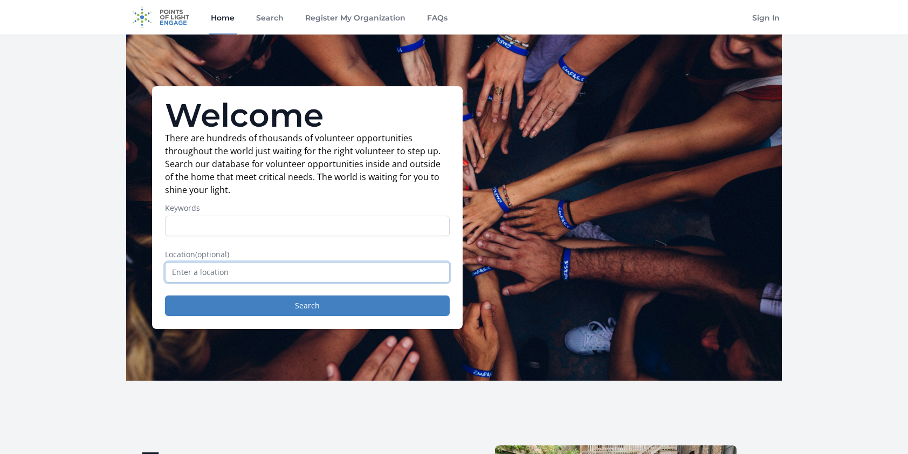
click at [248, 275] on input "text" at bounding box center [307, 272] width 285 height 20
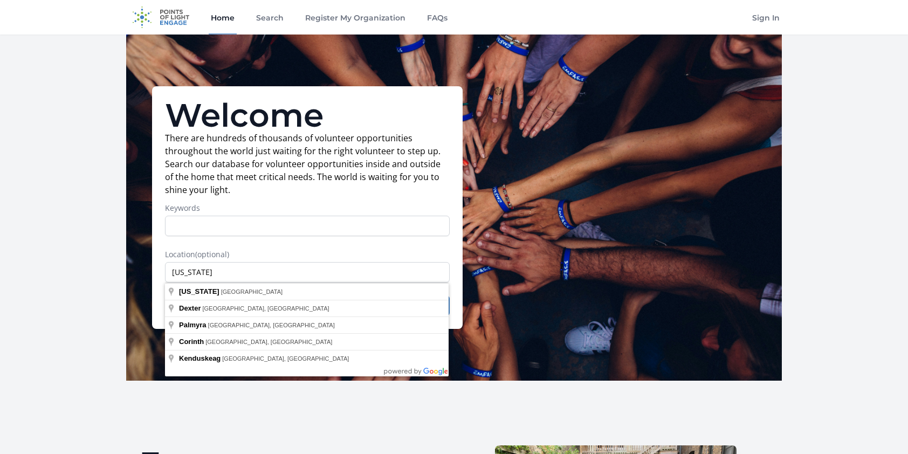
type input "Maine, USA"
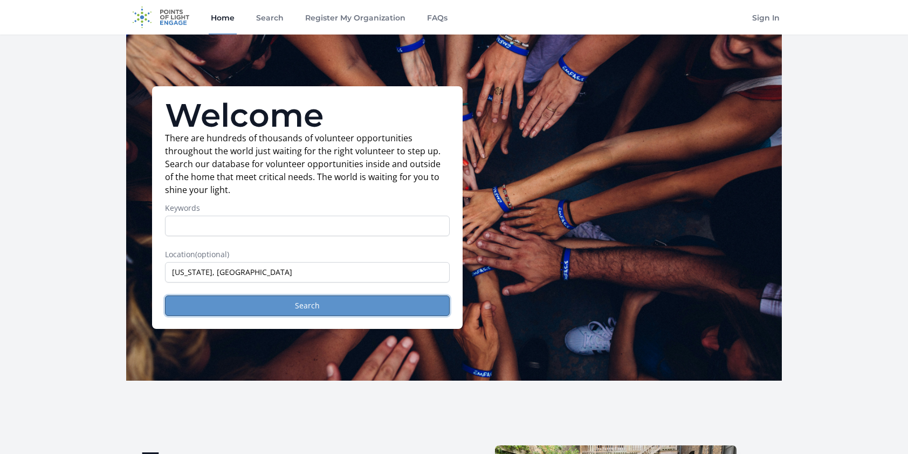
click at [232, 307] on button "Search" at bounding box center [307, 305] width 285 height 20
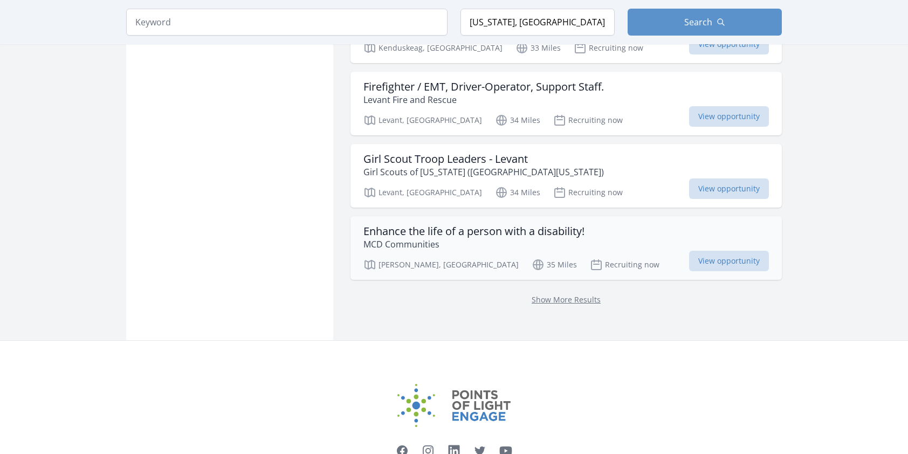
scroll to position [1348, 0]
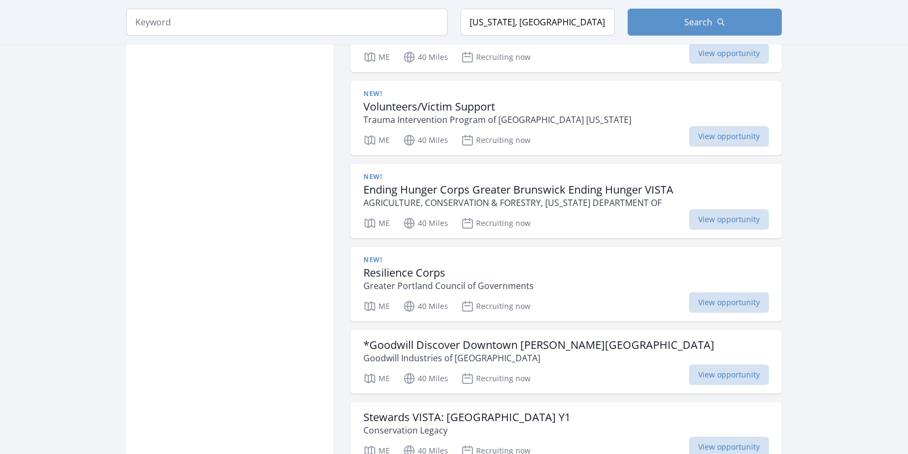
scroll to position [2318, 0]
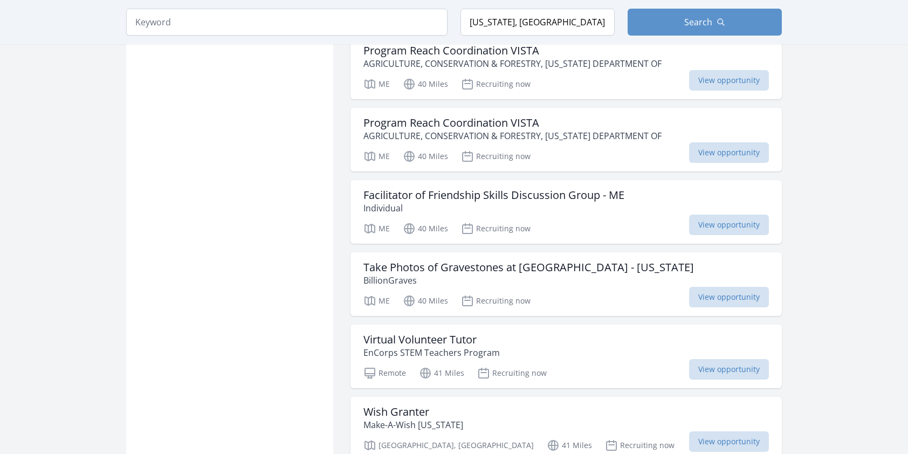
scroll to position [4151, 0]
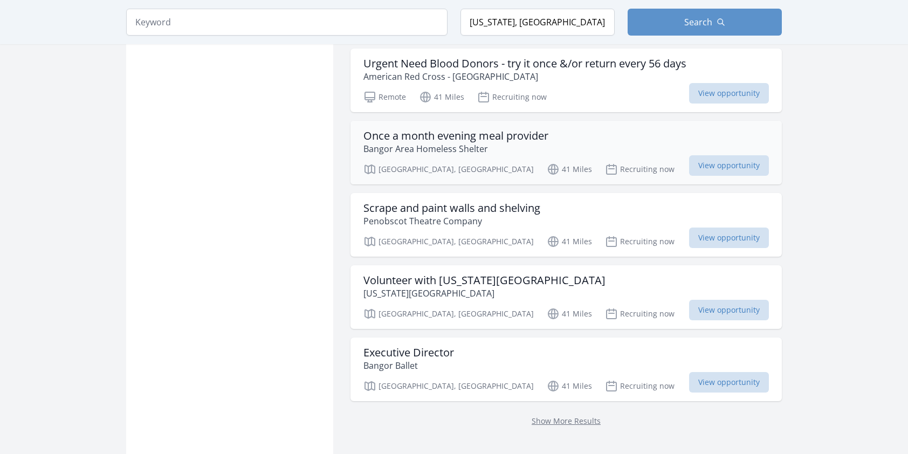
scroll to position [5661, 0]
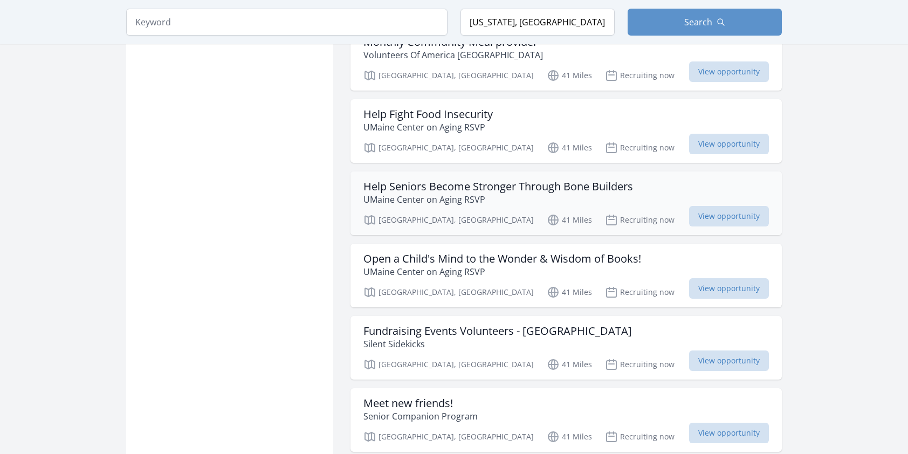
scroll to position [7062, 0]
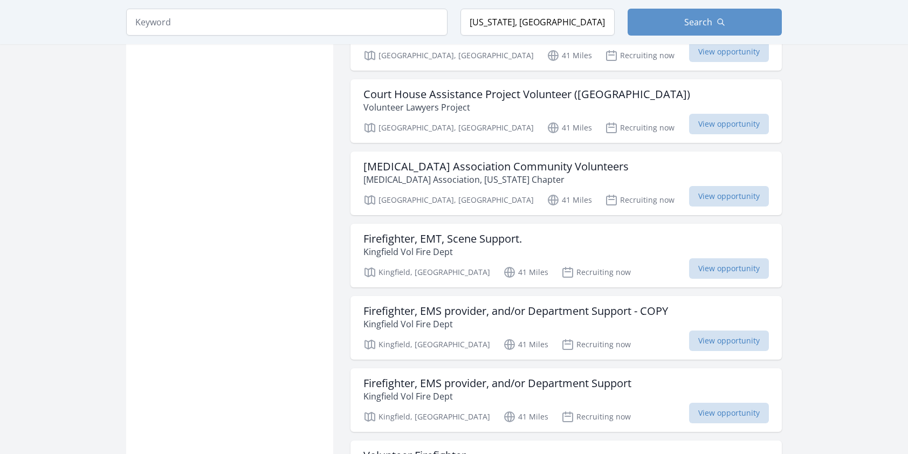
scroll to position [8410, 0]
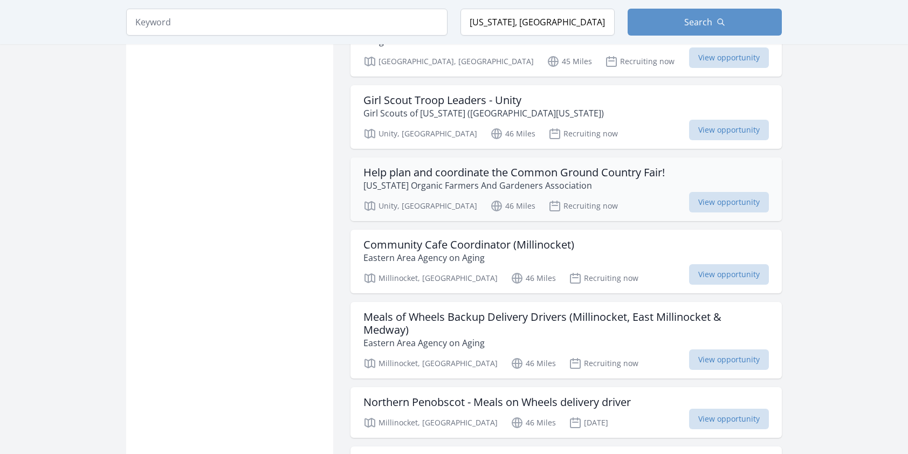
scroll to position [9488, 0]
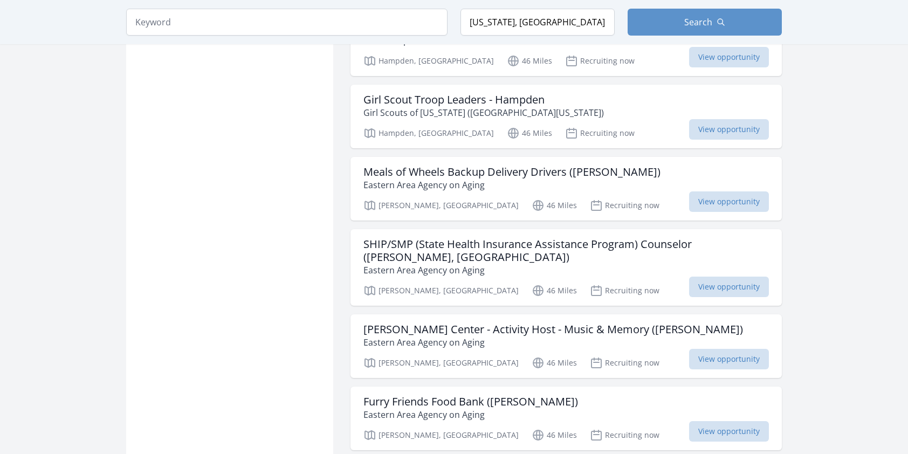
scroll to position [10028, 0]
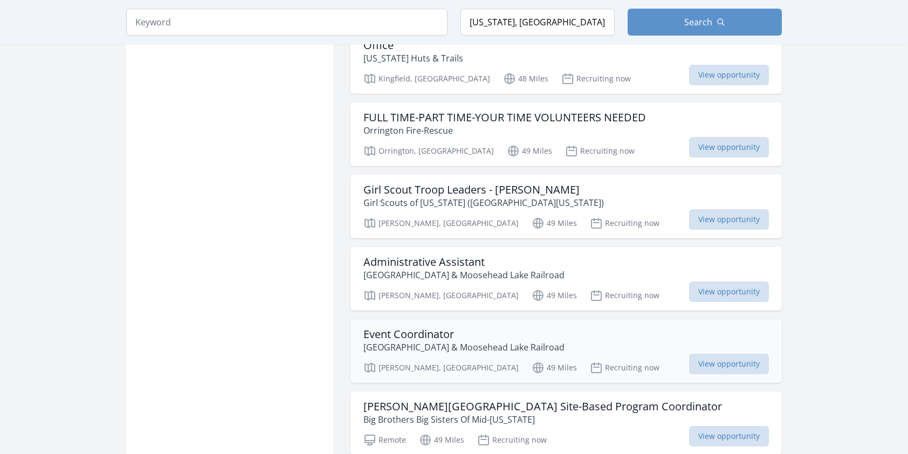
scroll to position [12238, 0]
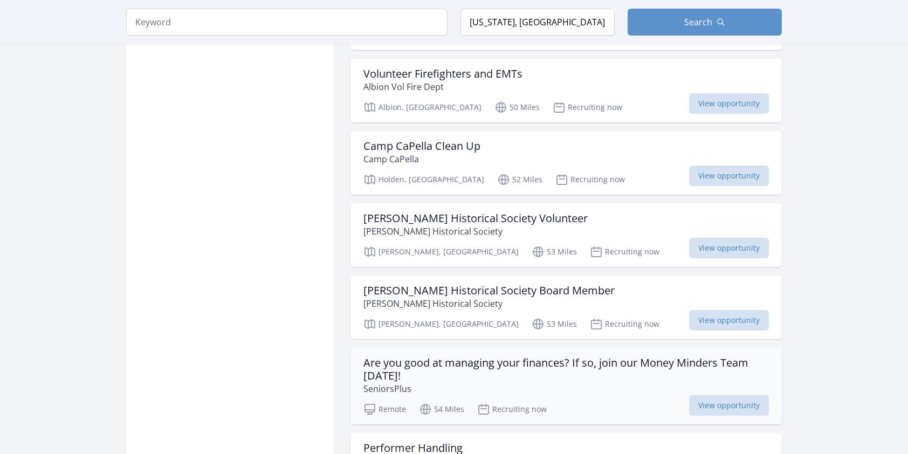
scroll to position [13424, 0]
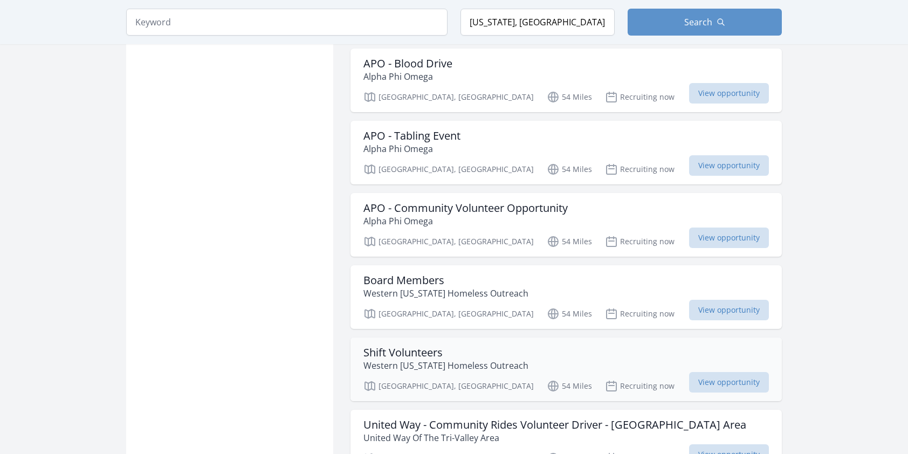
scroll to position [15634, 0]
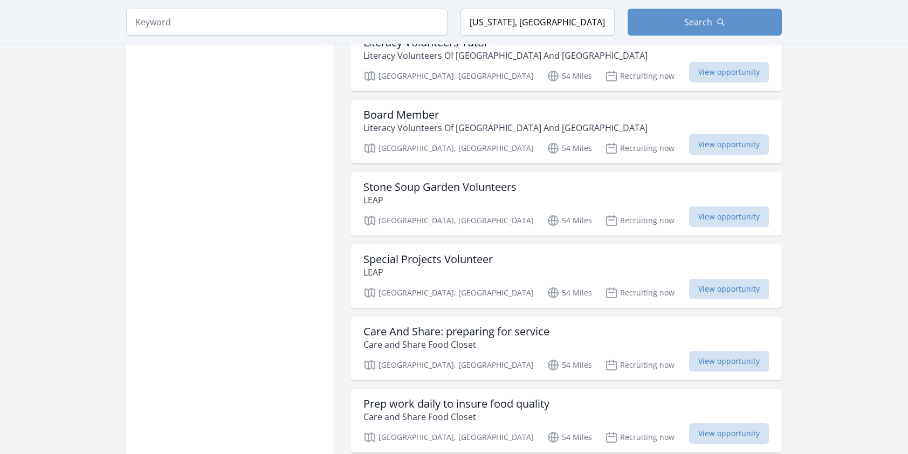
scroll to position [18653, 0]
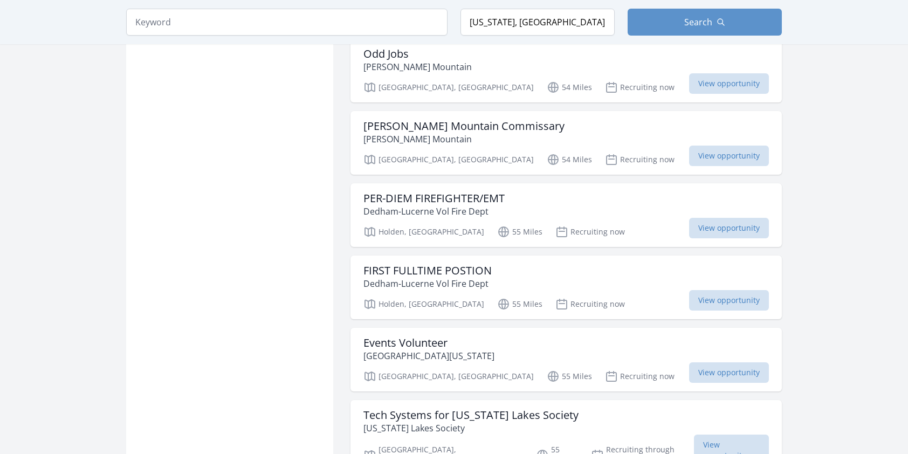
scroll to position [20001, 0]
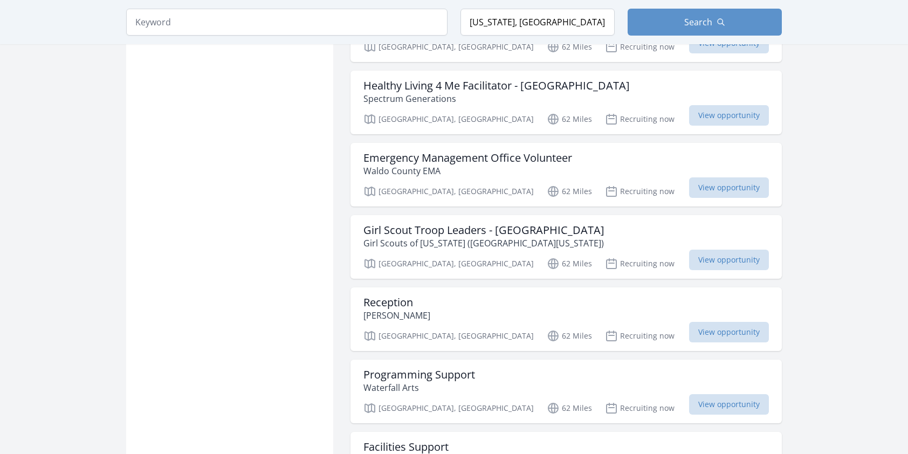
scroll to position [22201, 0]
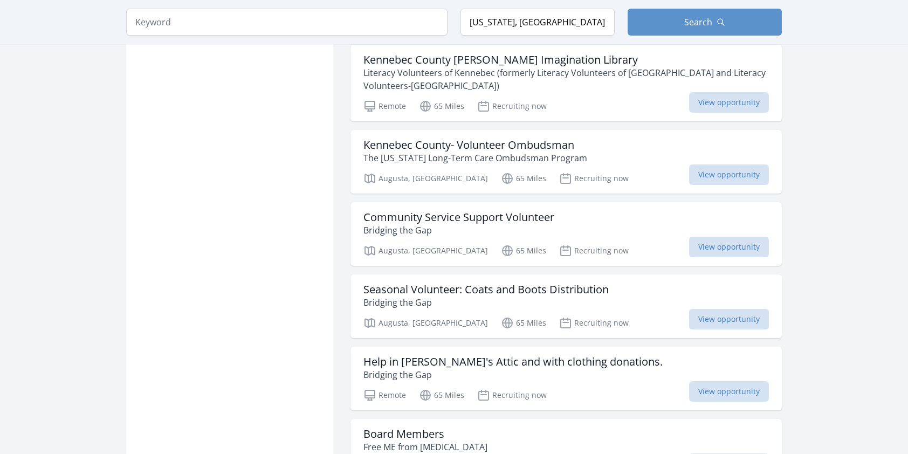
scroll to position [24062, 0]
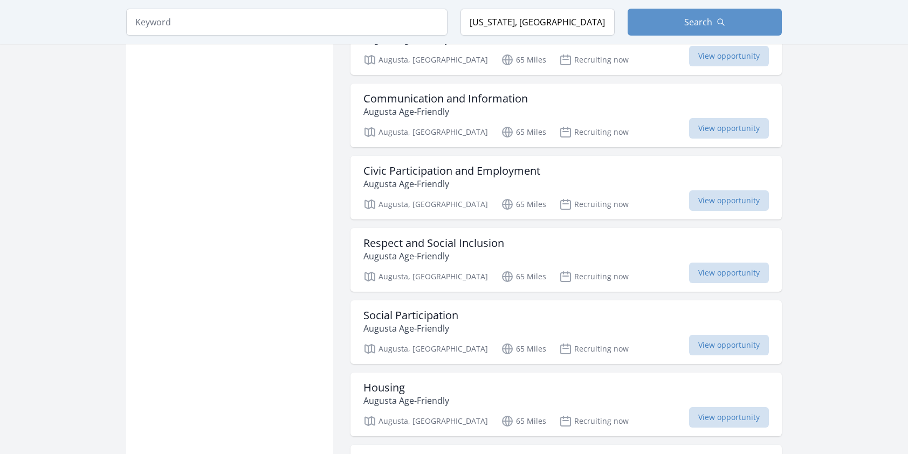
scroll to position [25140, 0]
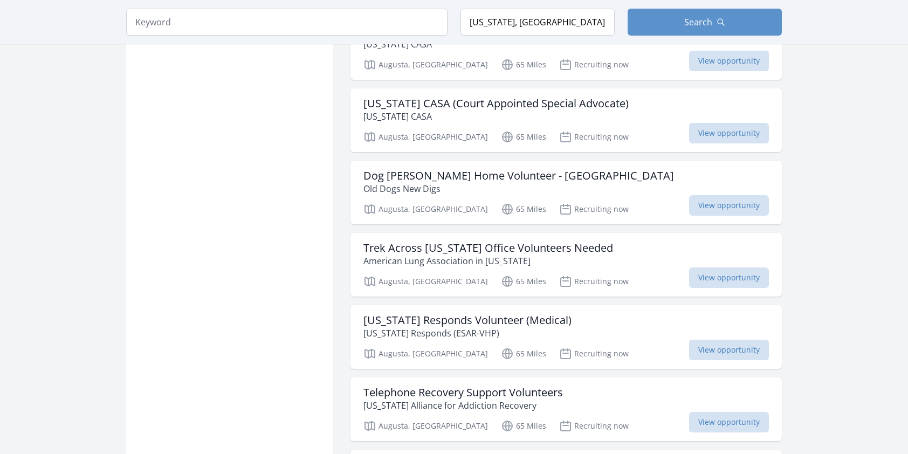
scroll to position [27243, 0]
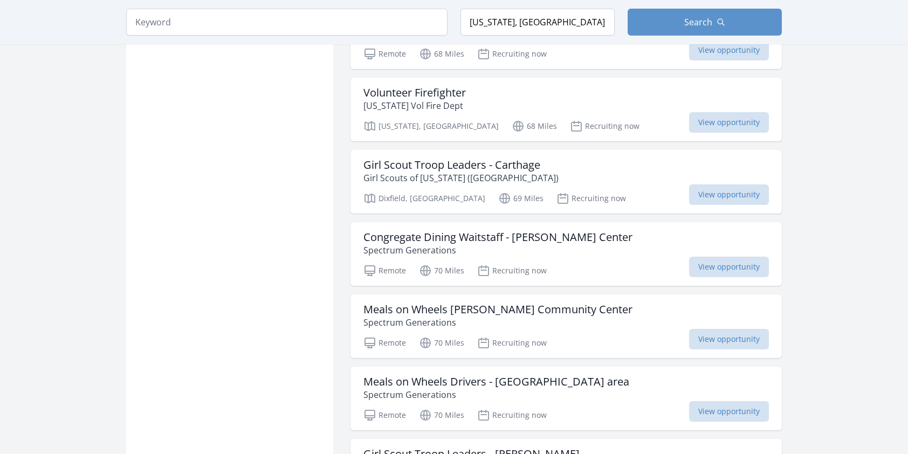
scroll to position [28806, 0]
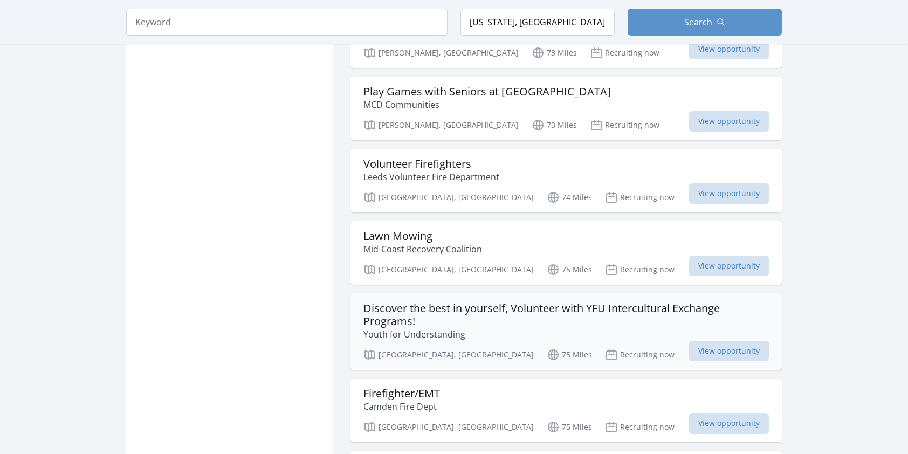
scroll to position [30208, 0]
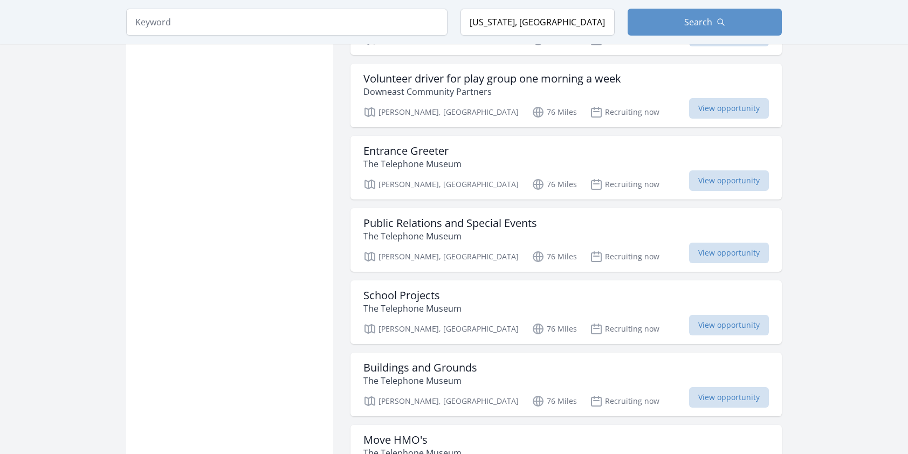
scroll to position [31502, 0]
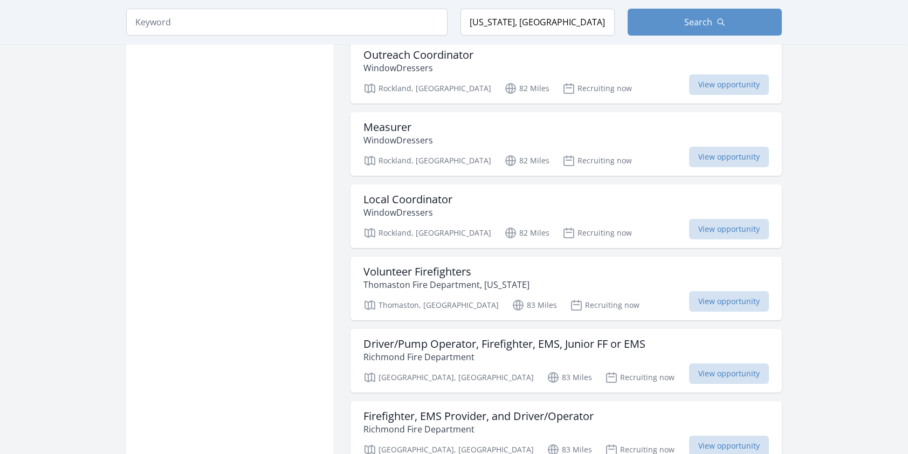
scroll to position [32903, 0]
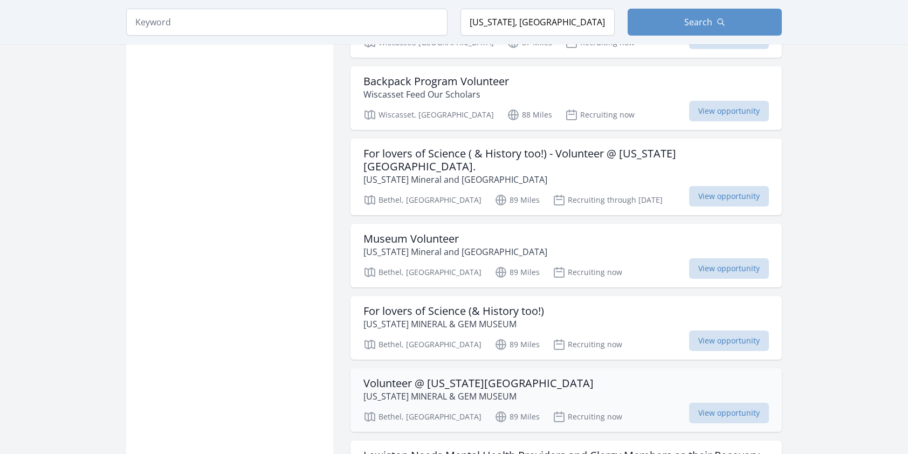
scroll to position [34521, 0]
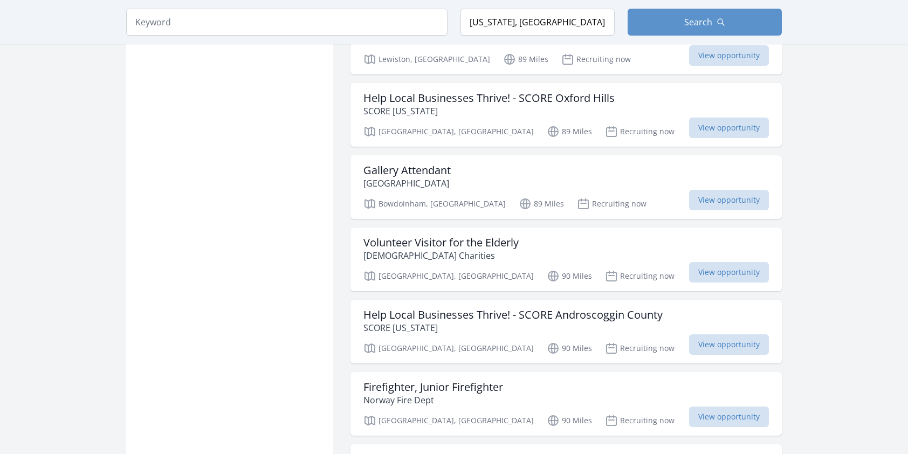
scroll to position [35923, 0]
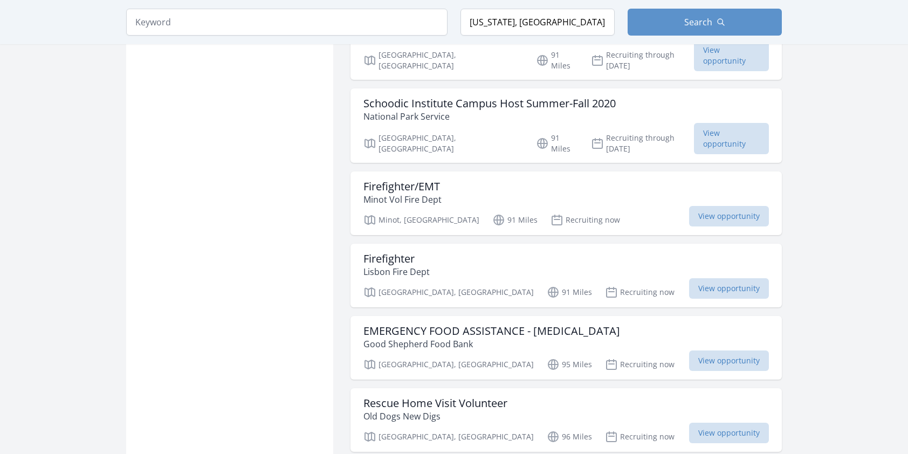
scroll to position [37270, 0]
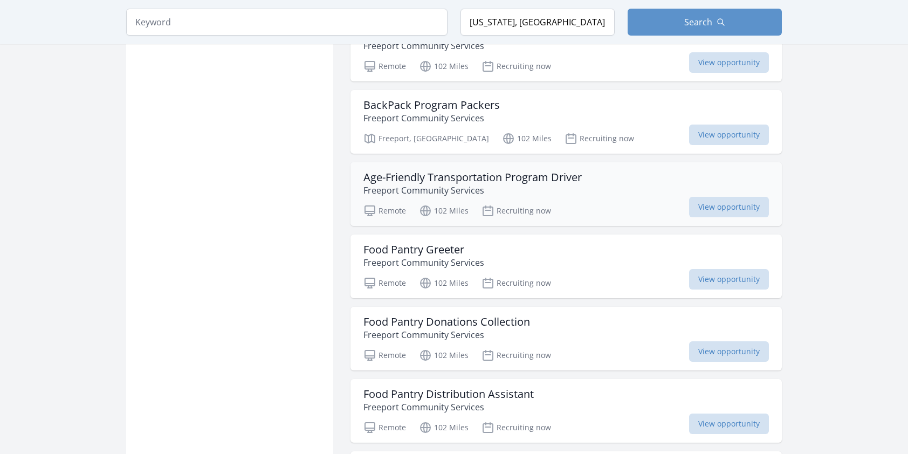
scroll to position [38780, 0]
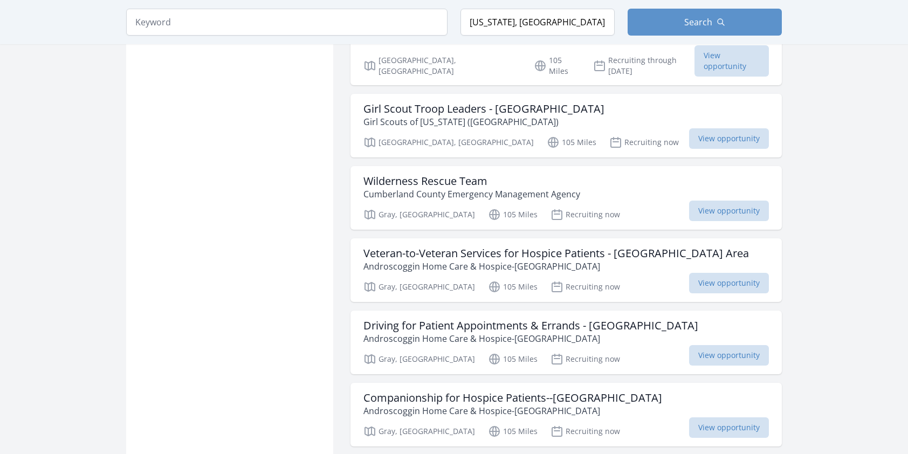
scroll to position [40343, 0]
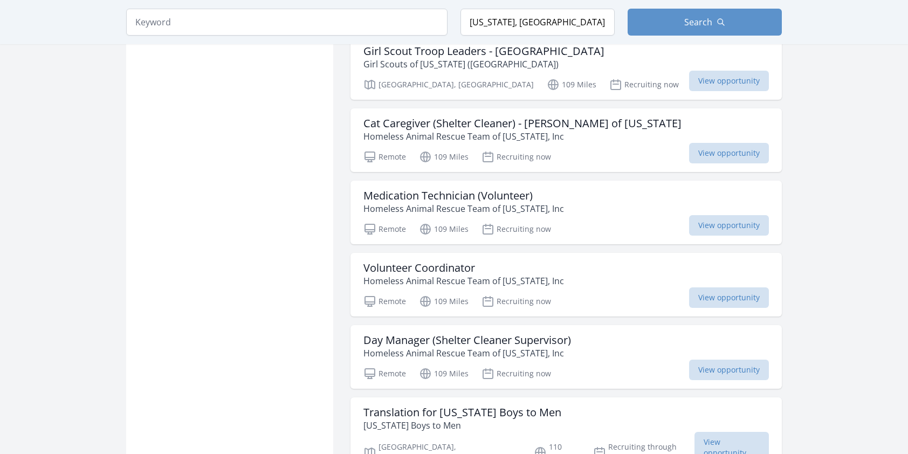
scroll to position [41745, 0]
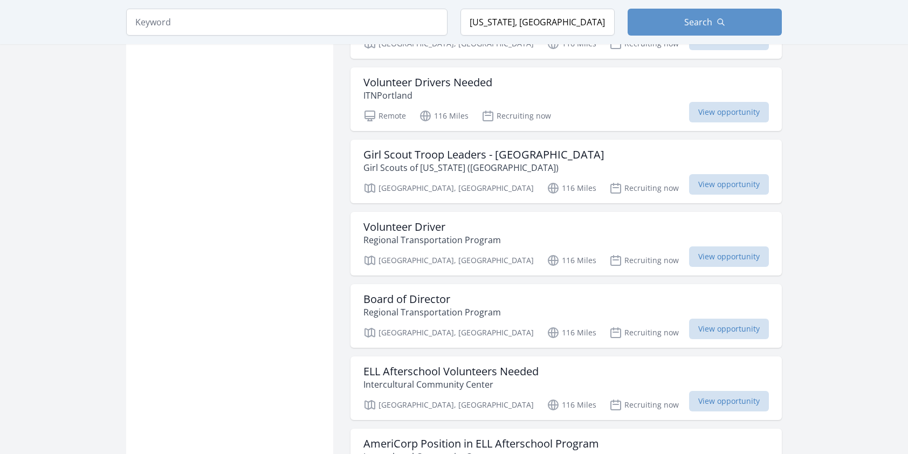
scroll to position [44590, 0]
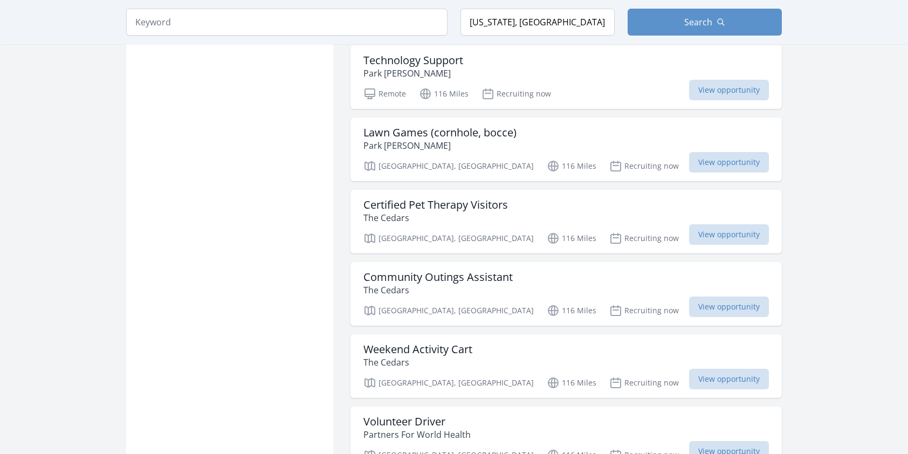
scroll to position [46033, 0]
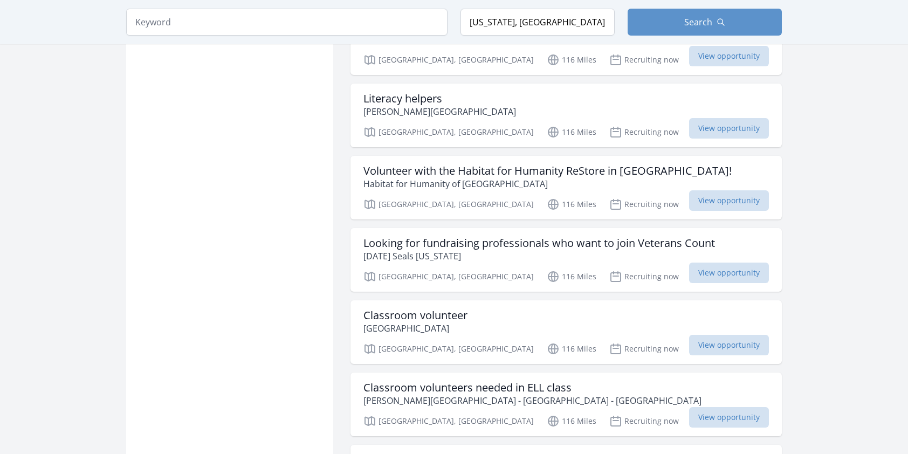
scroll to position [47529, 0]
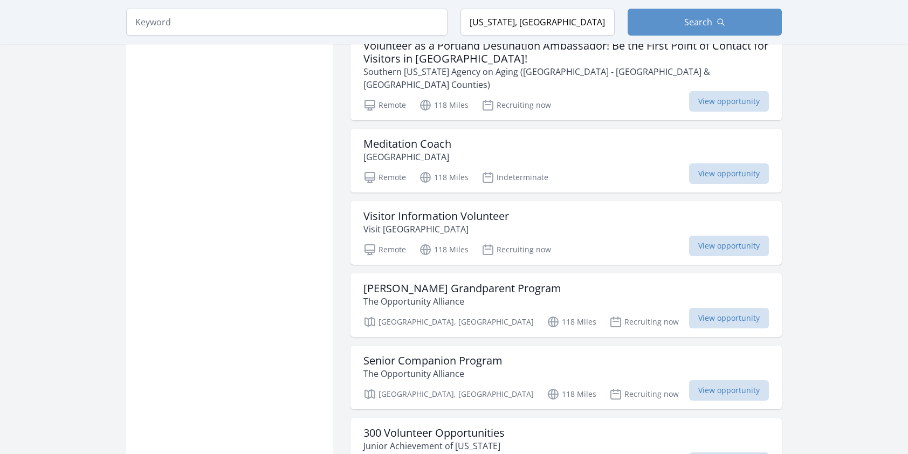
scroll to position [49038, 0]
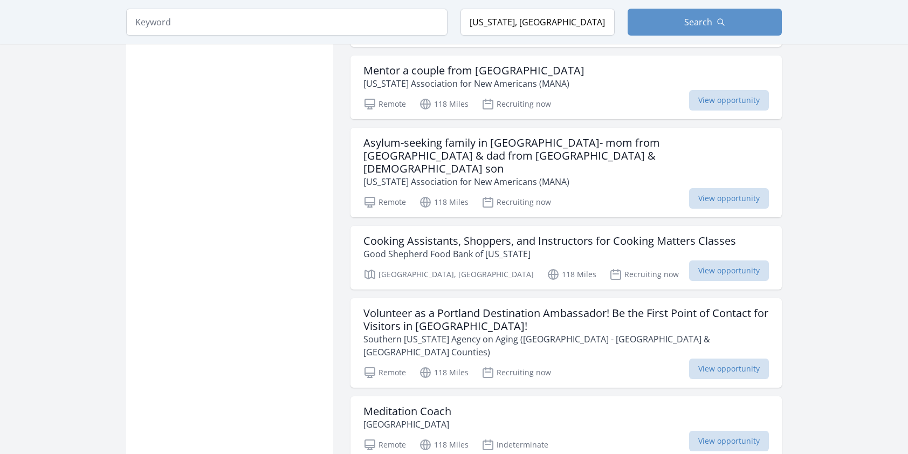
scroll to position [48499, 0]
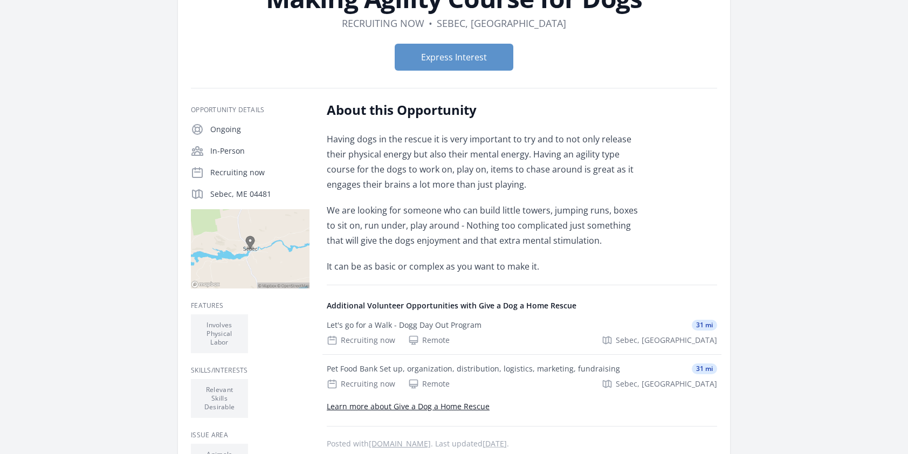
scroll to position [108, 0]
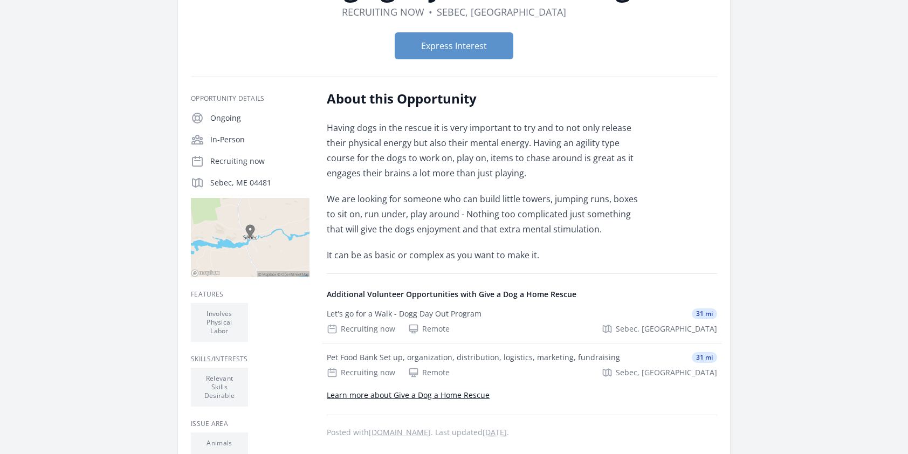
click at [446, 394] on link "Learn more about Give a Dog a Home Rescue" at bounding box center [408, 395] width 163 height 10
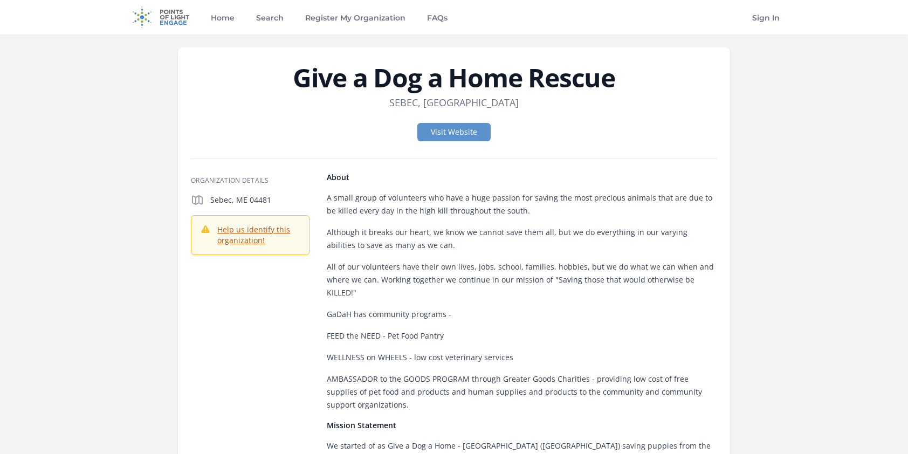
scroll to position [54, 0]
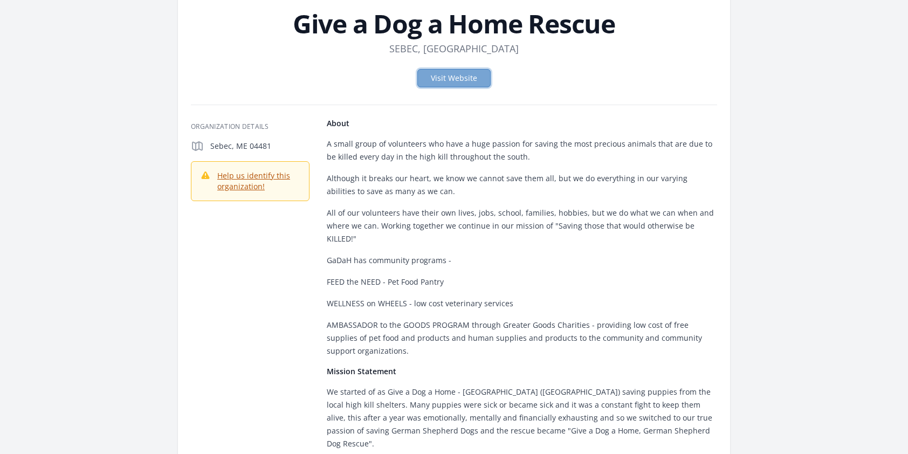
click at [465, 81] on link "Visit Website" at bounding box center [453, 78] width 73 height 18
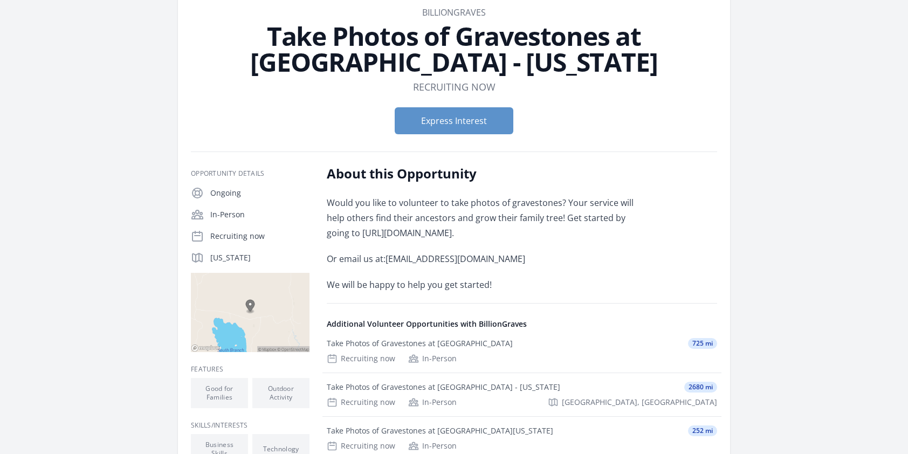
scroll to position [108, 0]
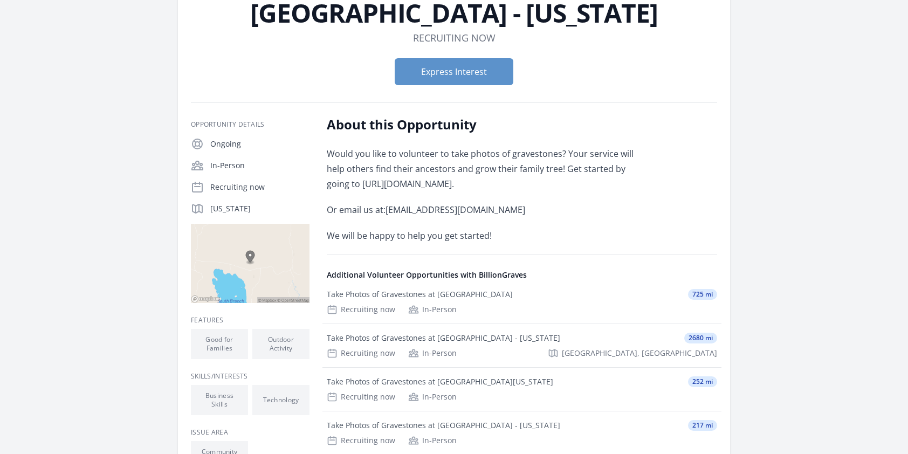
drag, startPoint x: 339, startPoint y: 182, endPoint x: 476, endPoint y: 188, distance: 137.1
click at [476, 188] on p "Would you like to volunteer to take photos of gravestones? Your service will he…" at bounding box center [484, 168] width 315 height 45
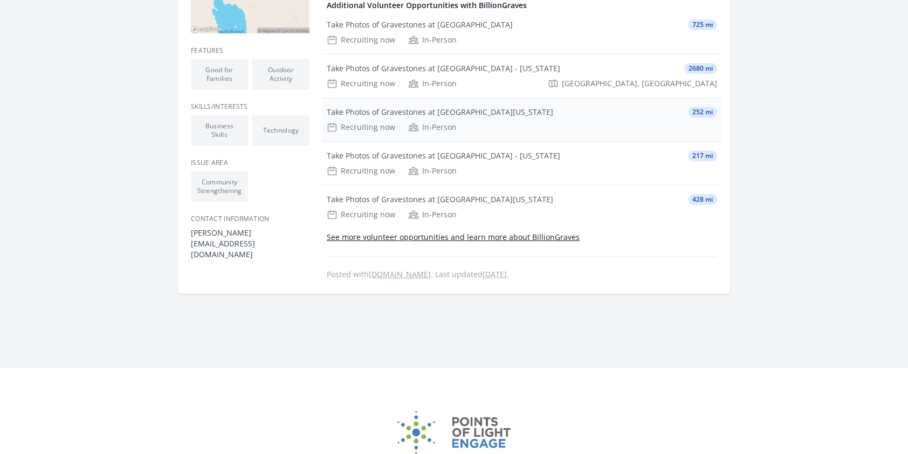
scroll to position [270, 0]
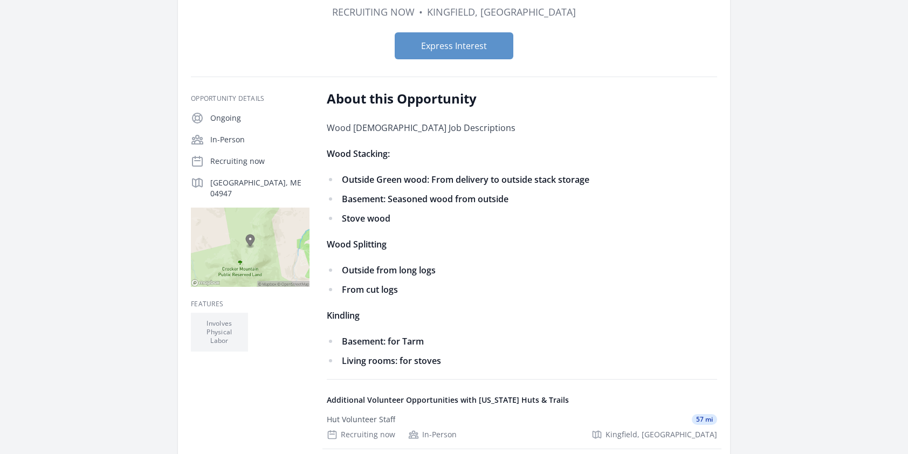
scroll to position [270, 0]
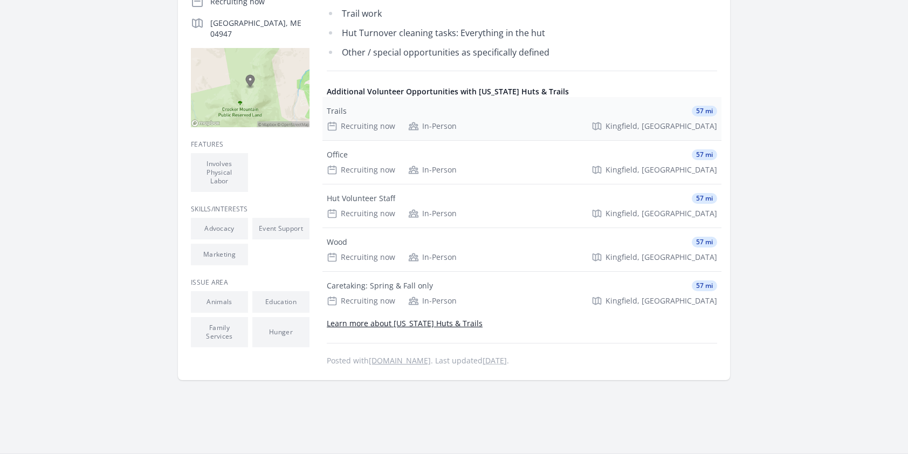
scroll to position [270, 0]
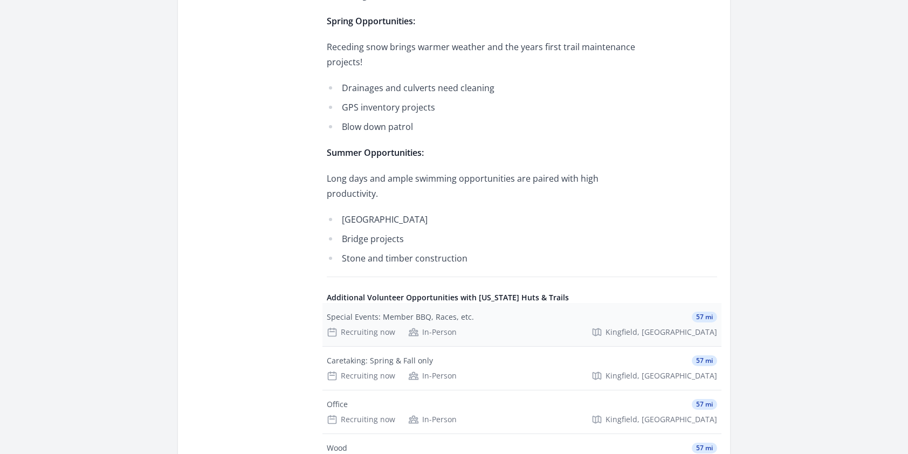
scroll to position [701, 0]
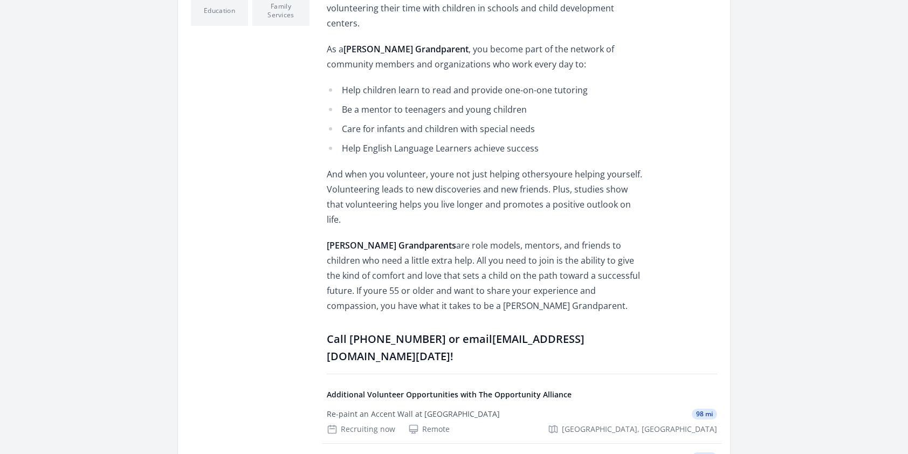
scroll to position [485, 0]
